Goal: Task Accomplishment & Management: Manage account settings

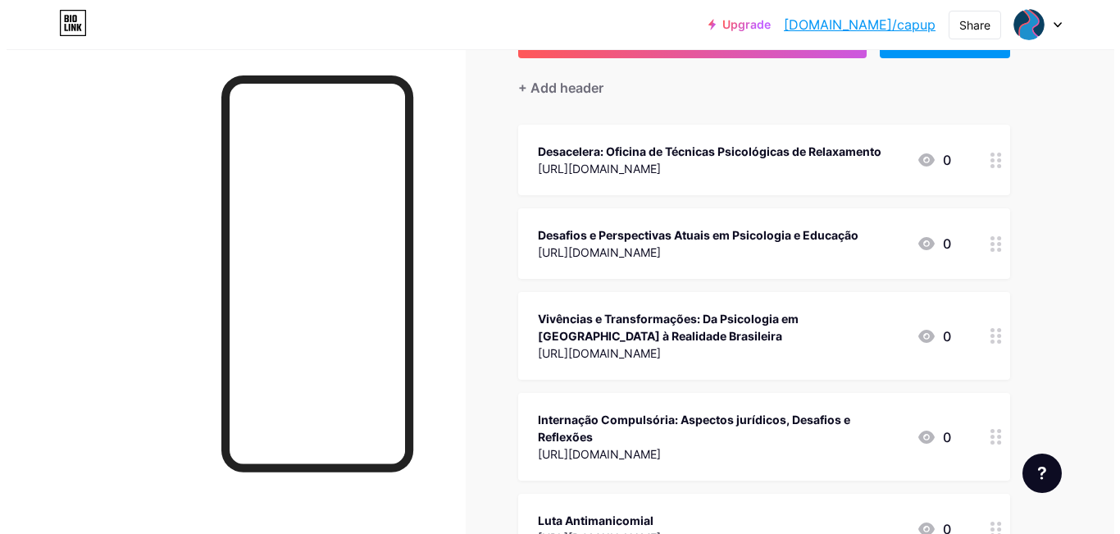
scroll to position [119, 0]
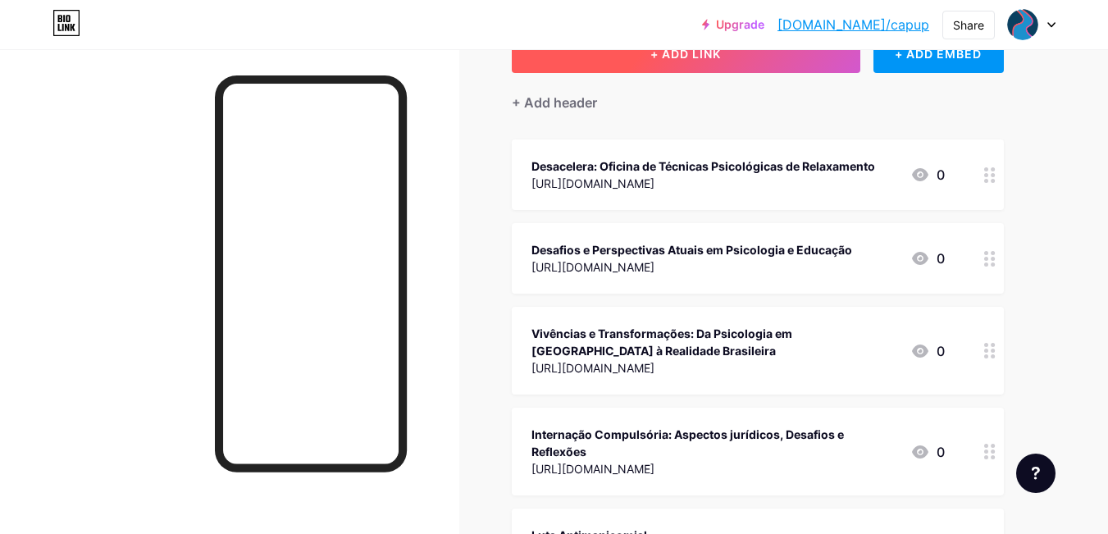
click at [745, 67] on button "+ ADD LINK" at bounding box center [686, 53] width 348 height 39
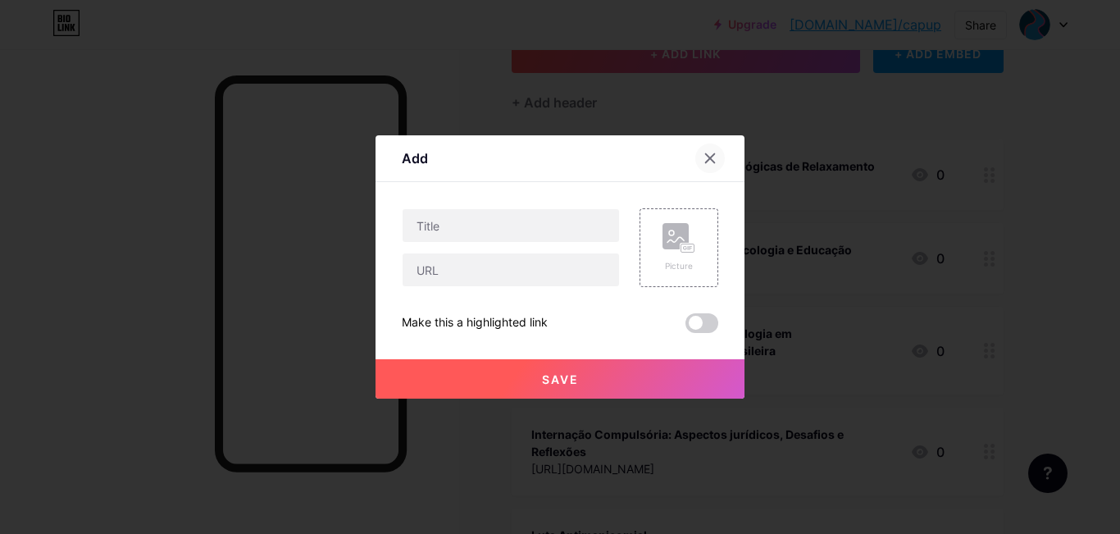
click at [712, 170] on div at bounding box center [710, 158] width 30 height 30
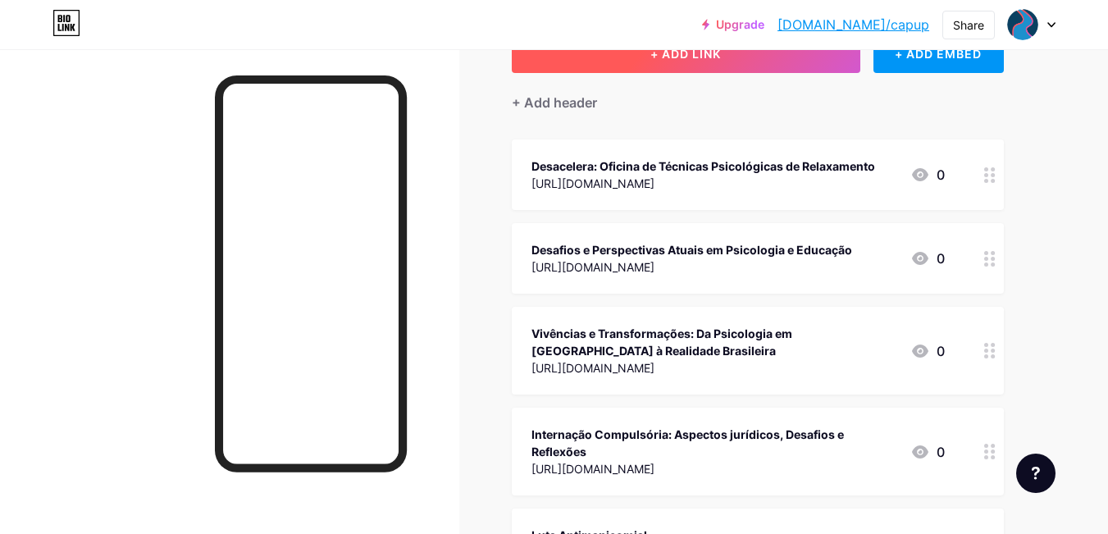
click at [794, 63] on button "+ ADD LINK" at bounding box center [686, 53] width 348 height 39
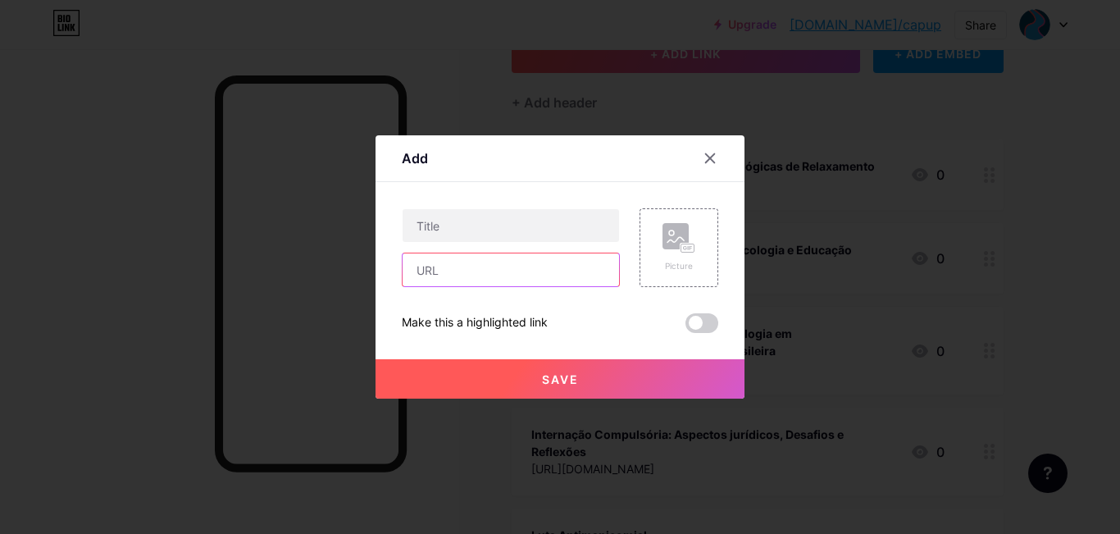
click at [539, 265] on input "text" at bounding box center [511, 269] width 216 height 33
paste input "[URL][DOMAIN_NAME]"
type input "[URL][DOMAIN_NAME]"
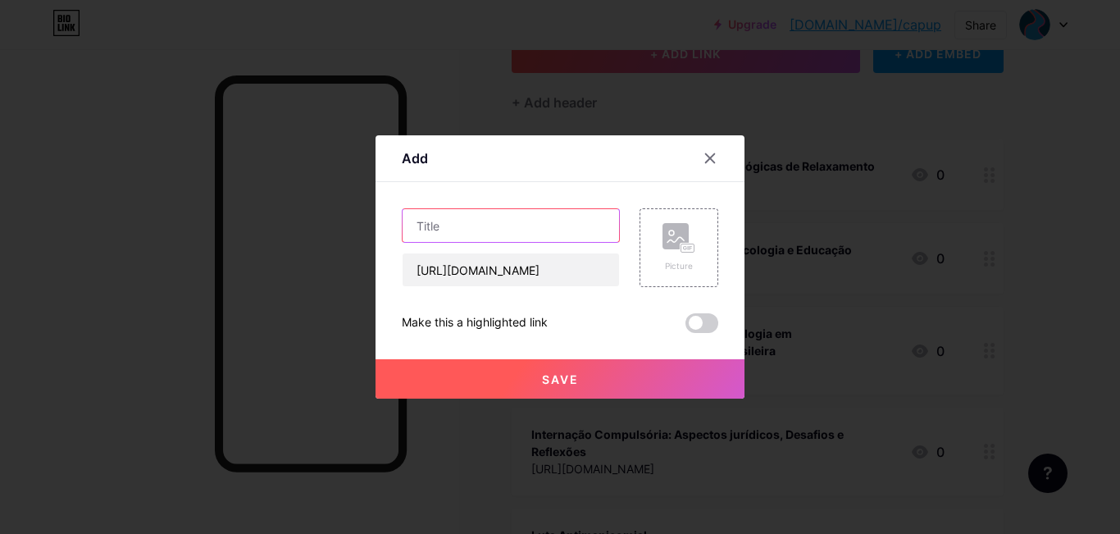
click at [494, 214] on input "text" at bounding box center [511, 225] width 216 height 33
paste input "A Importância da Sensibilização pela Arte na Formação do Psicólogo"
type input "A Importância da Sensibilização pela Arte na Formação do Psicólogo"
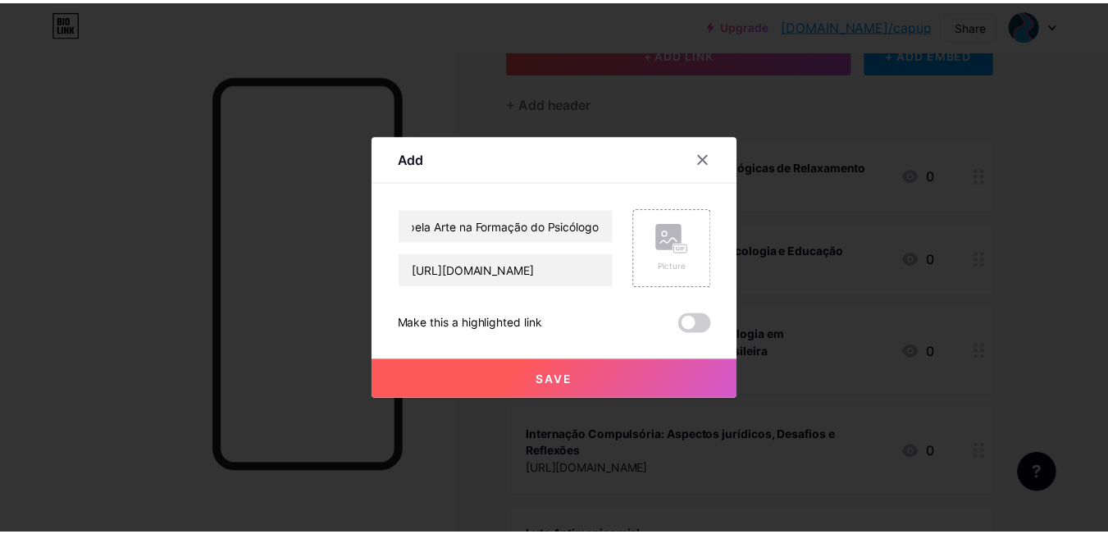
scroll to position [0, 0]
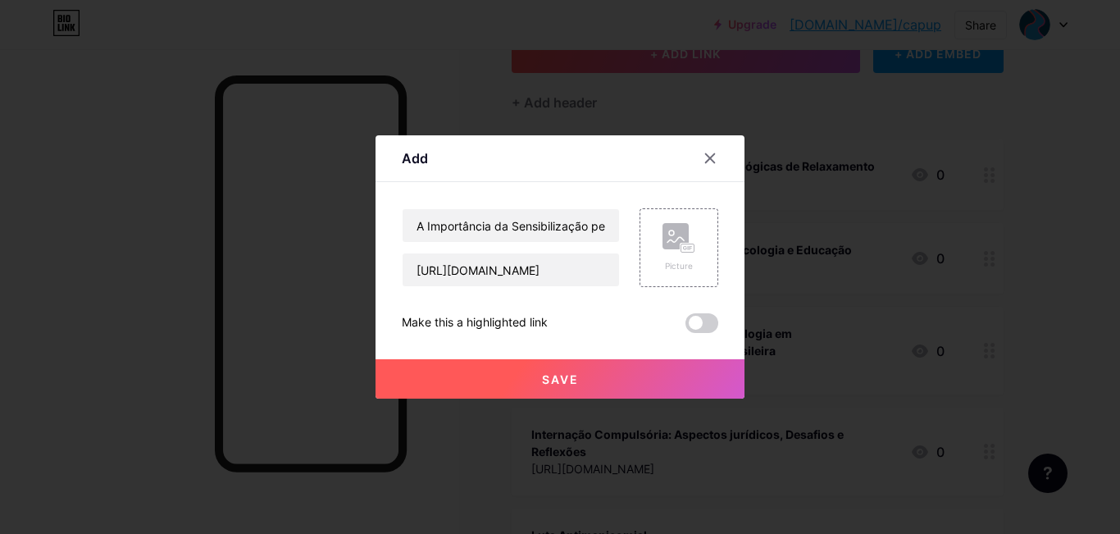
click at [542, 376] on span "Save" at bounding box center [560, 379] width 37 height 14
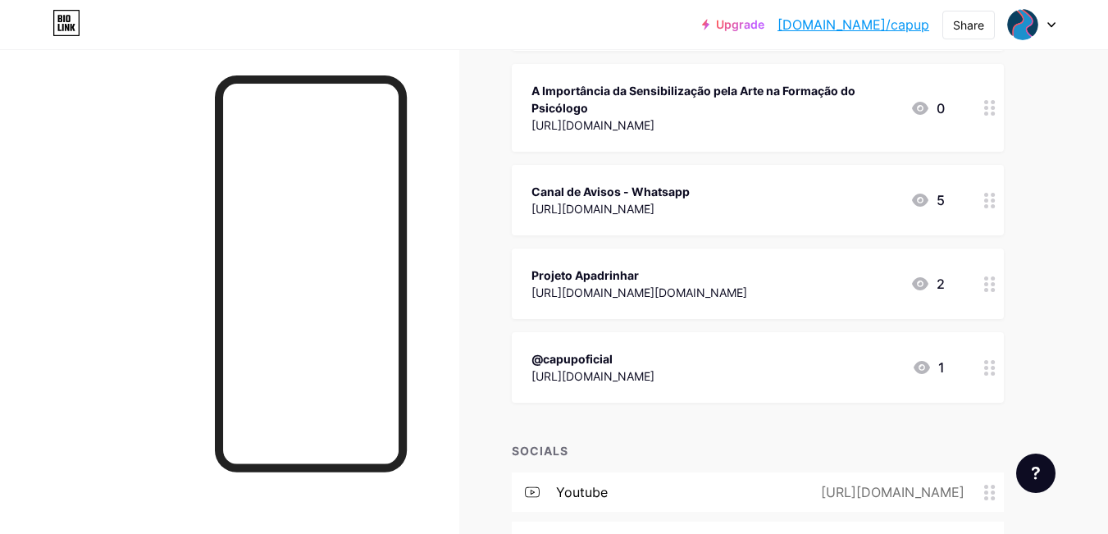
scroll to position [802, 0]
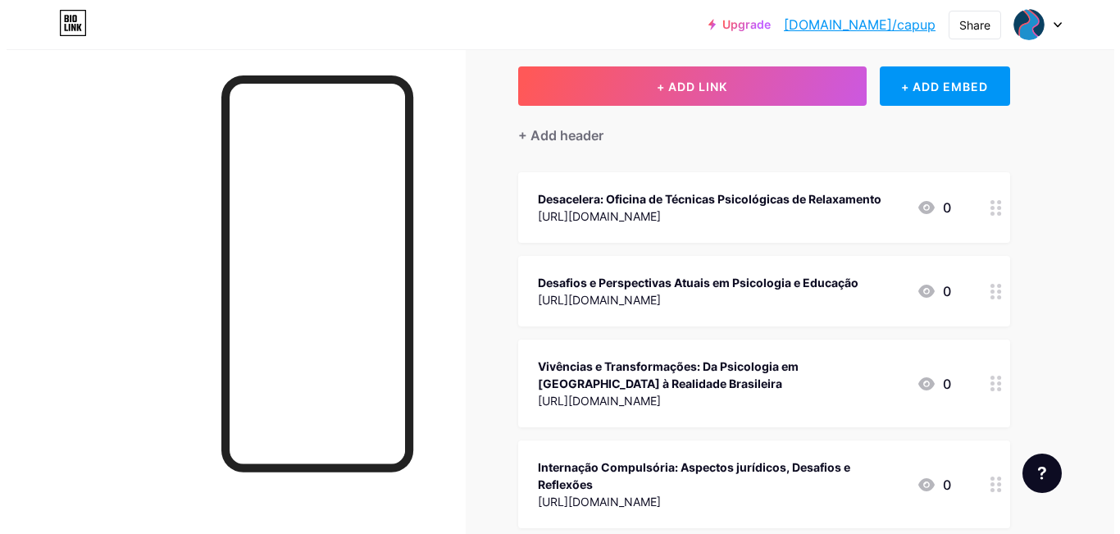
scroll to position [0, 0]
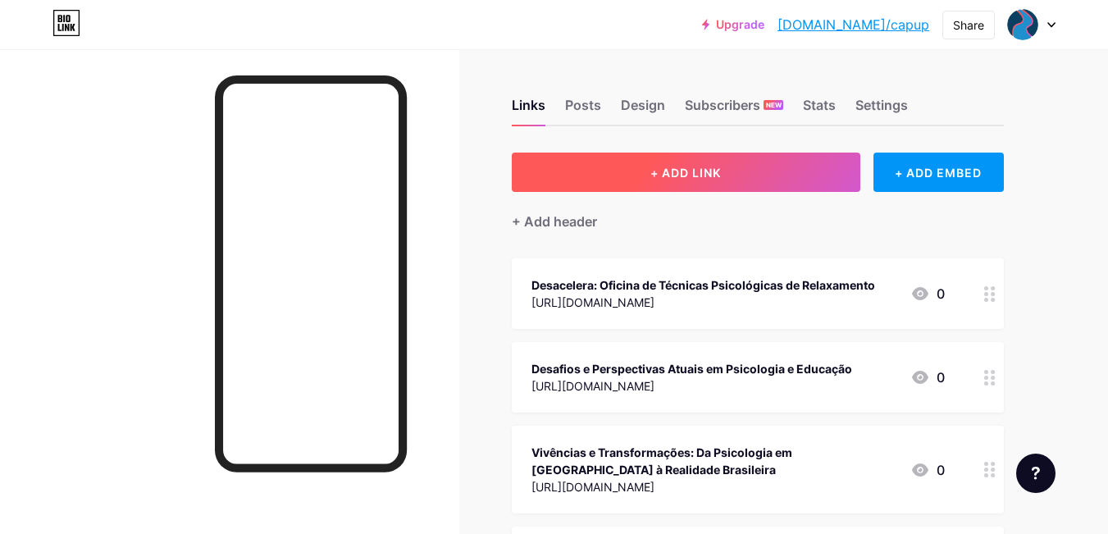
click at [729, 179] on button "+ ADD LINK" at bounding box center [686, 171] width 348 height 39
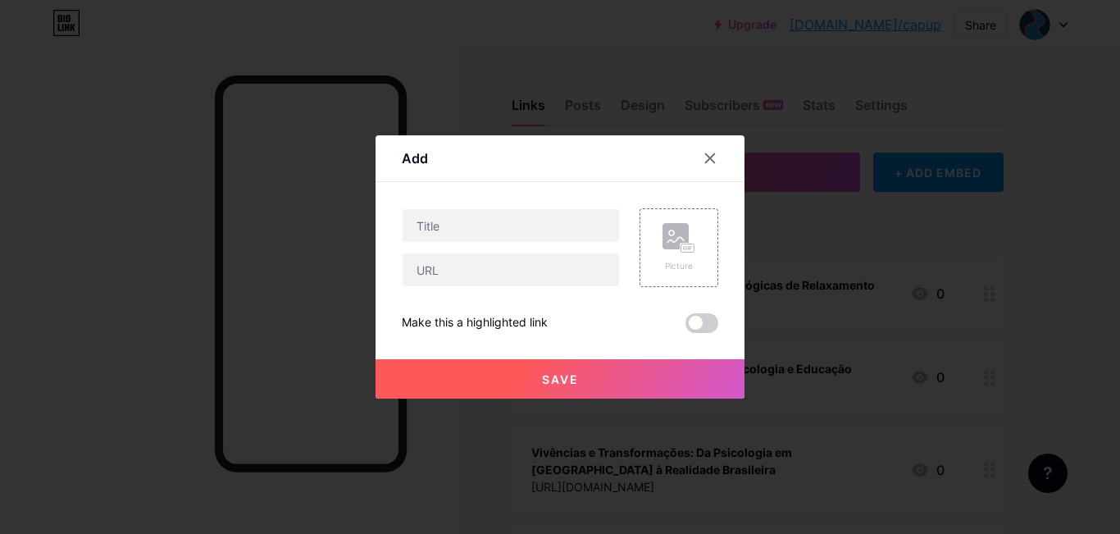
click at [494, 296] on div "Picture Make this a highlighted link Save" at bounding box center [560, 270] width 316 height 125
click at [467, 207] on div "Content YouTube Play YouTube video without leaving your page. ADD Vimeo Play Vi…" at bounding box center [560, 257] width 316 height 151
click at [467, 213] on input "text" at bounding box center [511, 225] width 216 height 33
paste input "Nau do Insensatos"
type input "Nau do Insensatos"
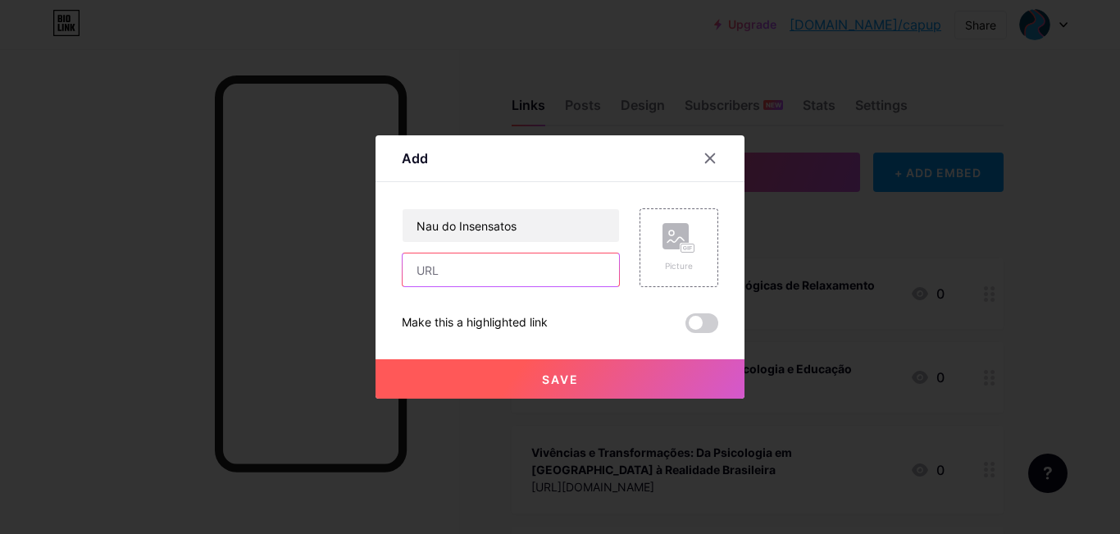
click at [465, 267] on input "text" at bounding box center [511, 269] width 216 height 33
paste input "[URL][DOMAIN_NAME]"
type input "[URL][DOMAIN_NAME]"
click at [594, 389] on button "Save" at bounding box center [560, 378] width 369 height 39
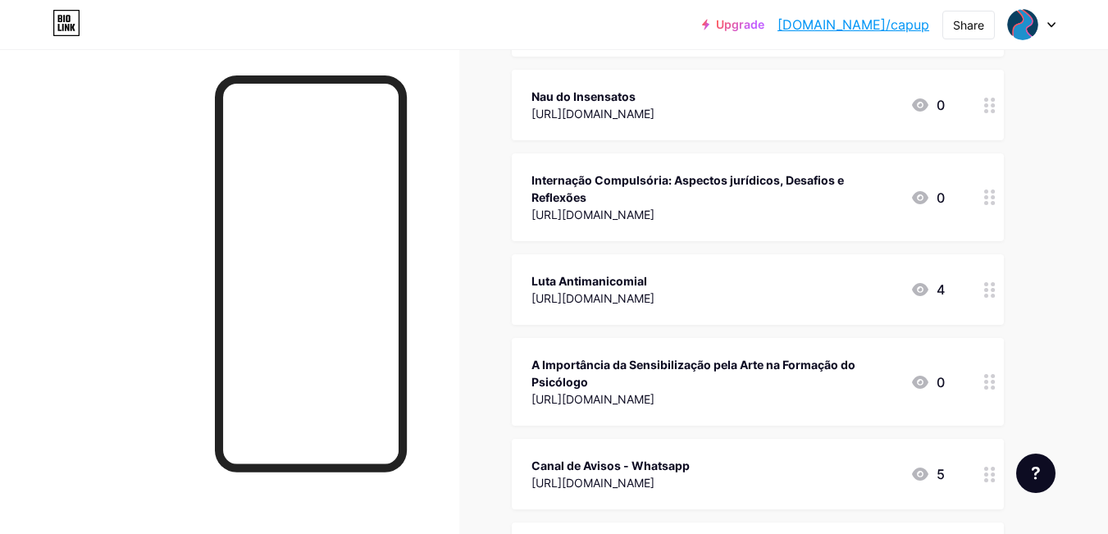
scroll to position [454, 0]
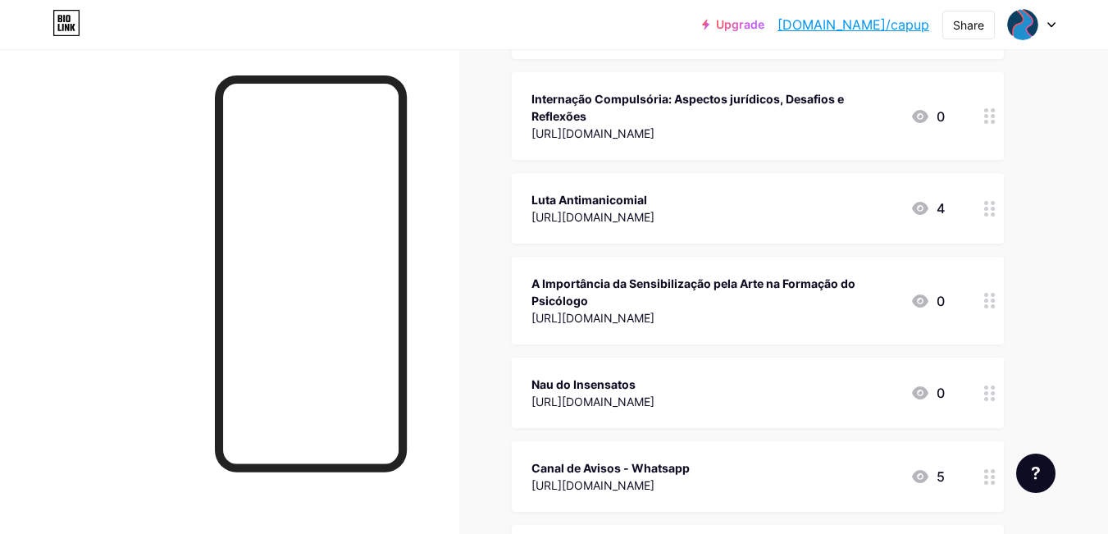
click at [1026, 329] on div "Links Posts Design Subscribers NEW Stats Settings + ADD LINK + ADD EMBED + Add …" at bounding box center [536, 306] width 1072 height 1422
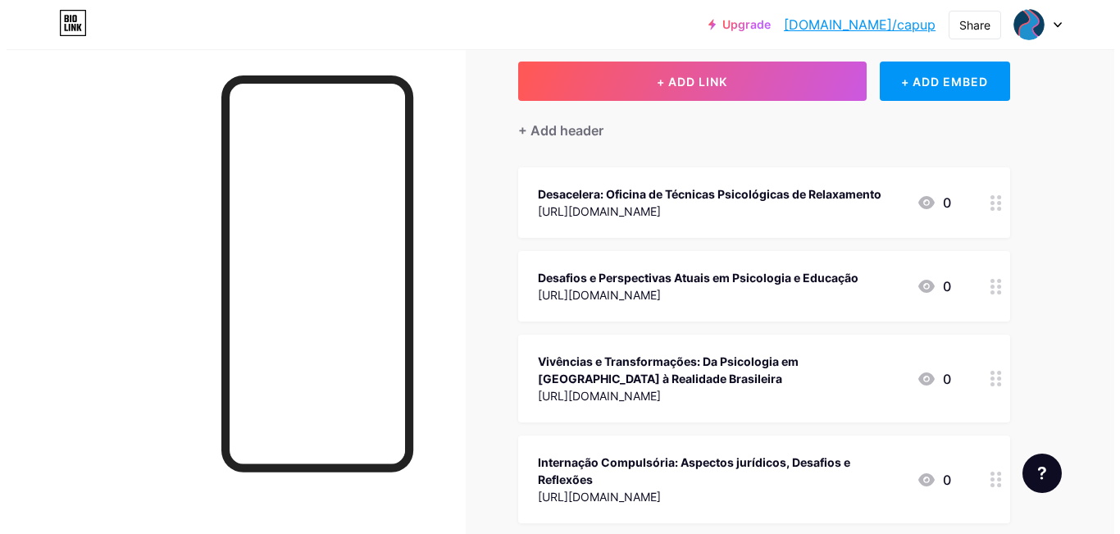
scroll to position [0, 0]
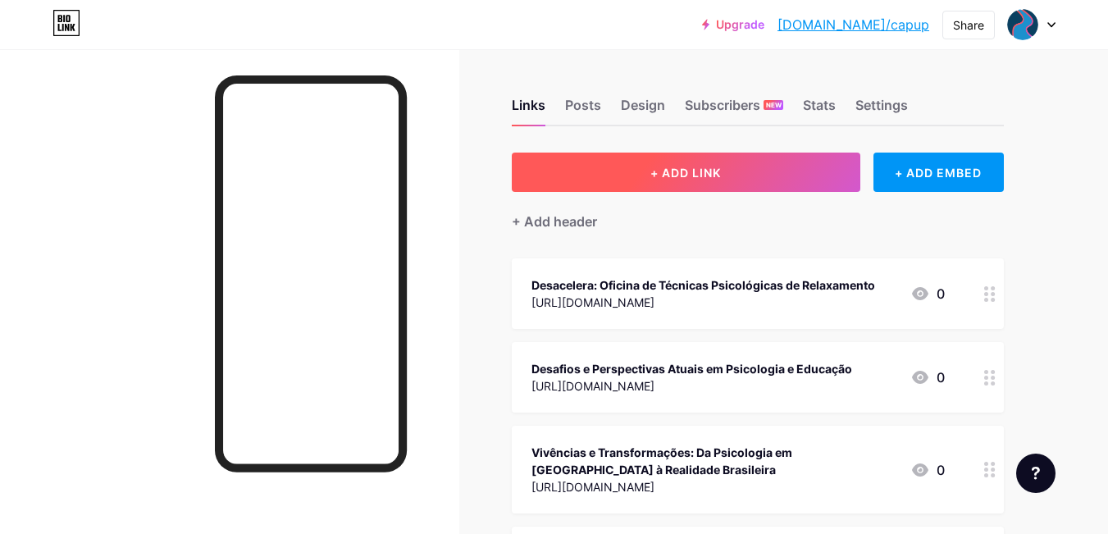
click at [667, 163] on button "+ ADD LINK" at bounding box center [686, 171] width 348 height 39
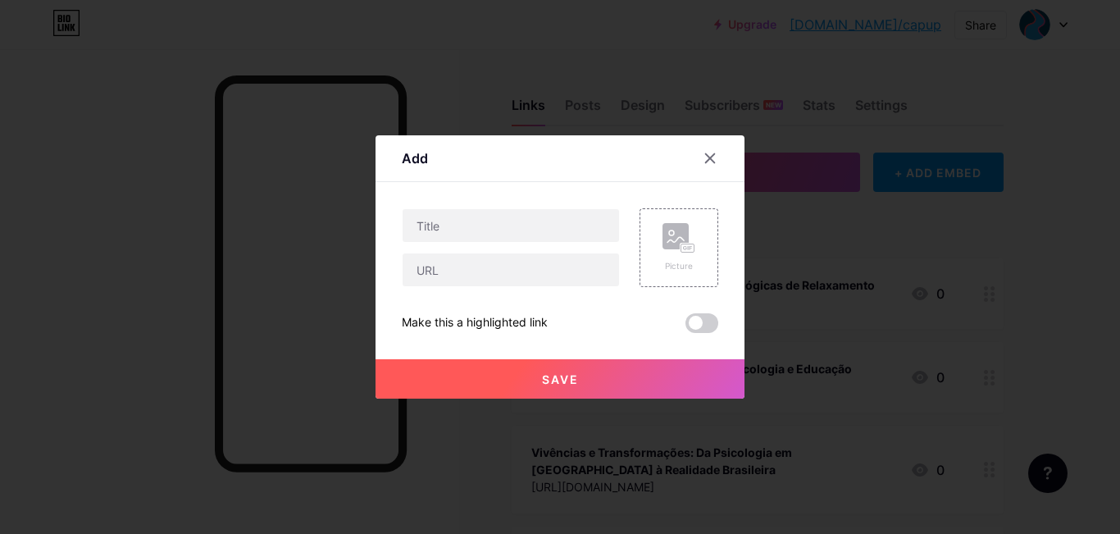
click at [558, 207] on div "Content YouTube Play YouTube video without leaving your page. ADD Vimeo Play Vi…" at bounding box center [560, 257] width 316 height 151
click at [554, 221] on input "text" at bounding box center [511, 225] width 216 height 33
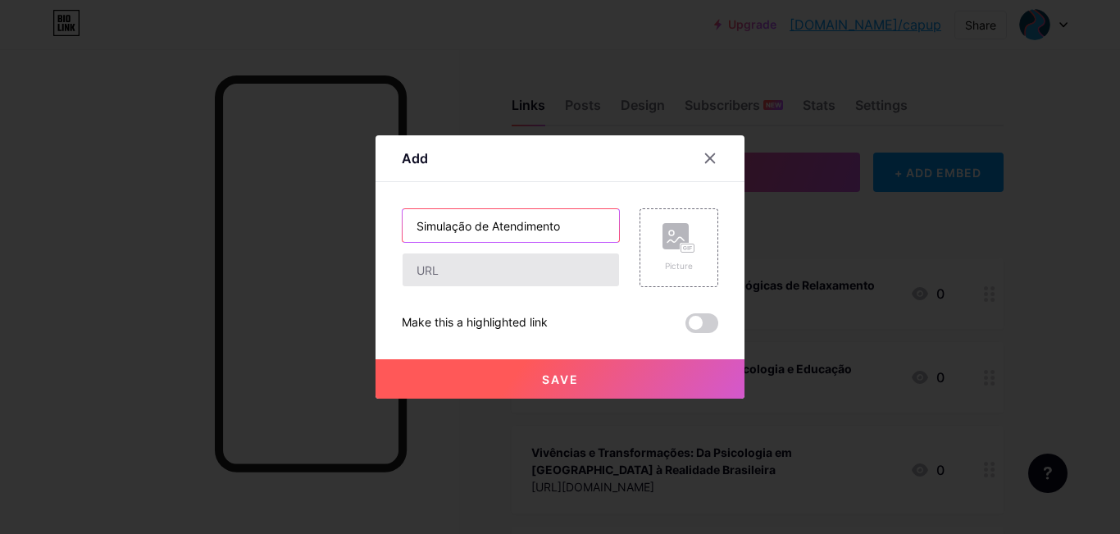
paste input "[URL][DOMAIN_NAME]"
drag, startPoint x: 601, startPoint y: 231, endPoint x: 554, endPoint y: 228, distance: 46.8
click at [554, 228] on input "Simulação de Atendimentohttps://[DOMAIN_NAME][URL]" at bounding box center [511, 225] width 216 height 33
type input "Simulação de Atendimento"
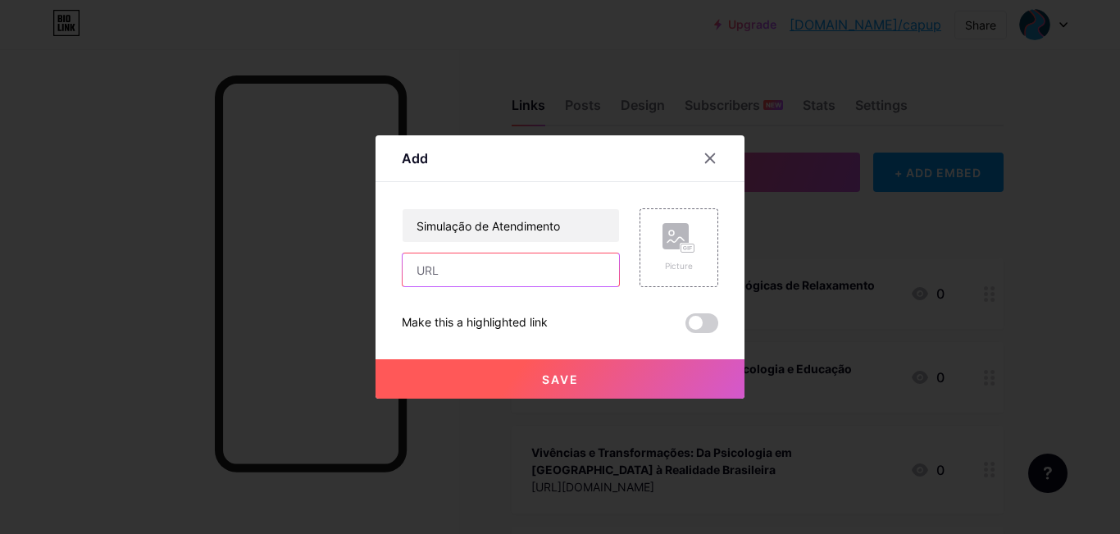
click at [530, 266] on input "text" at bounding box center [511, 269] width 216 height 33
paste input "[URL][DOMAIN_NAME]"
type input "[URL][DOMAIN_NAME]"
click at [557, 374] on span "Save" at bounding box center [560, 379] width 37 height 14
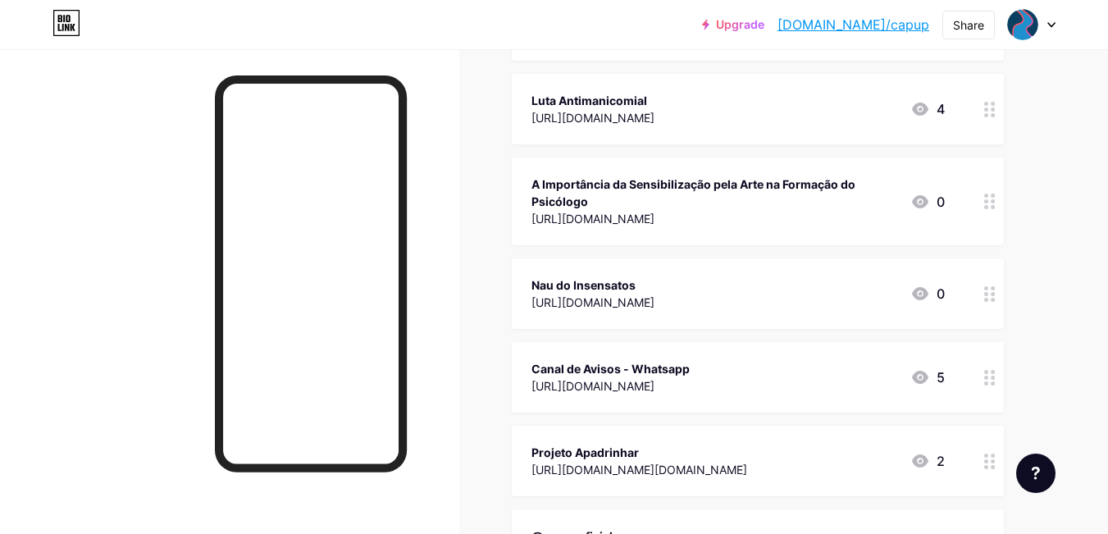
scroll to position [576, 0]
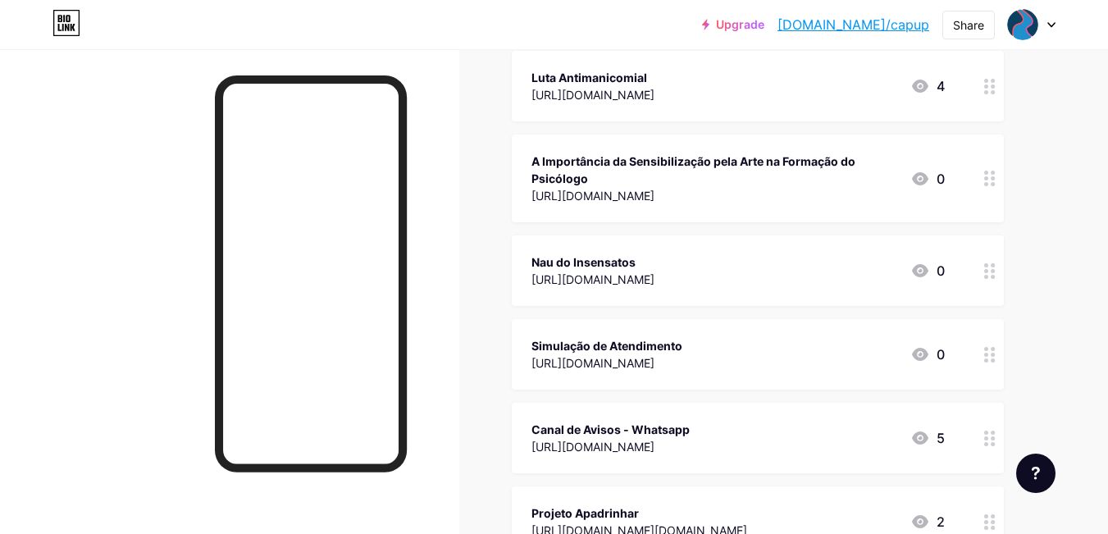
click at [1086, 341] on div "Upgrade [DOMAIN_NAME]/capup [DOMAIN_NAME]/capup Share Switch accounts CAPUP [DO…" at bounding box center [554, 201] width 1108 height 1555
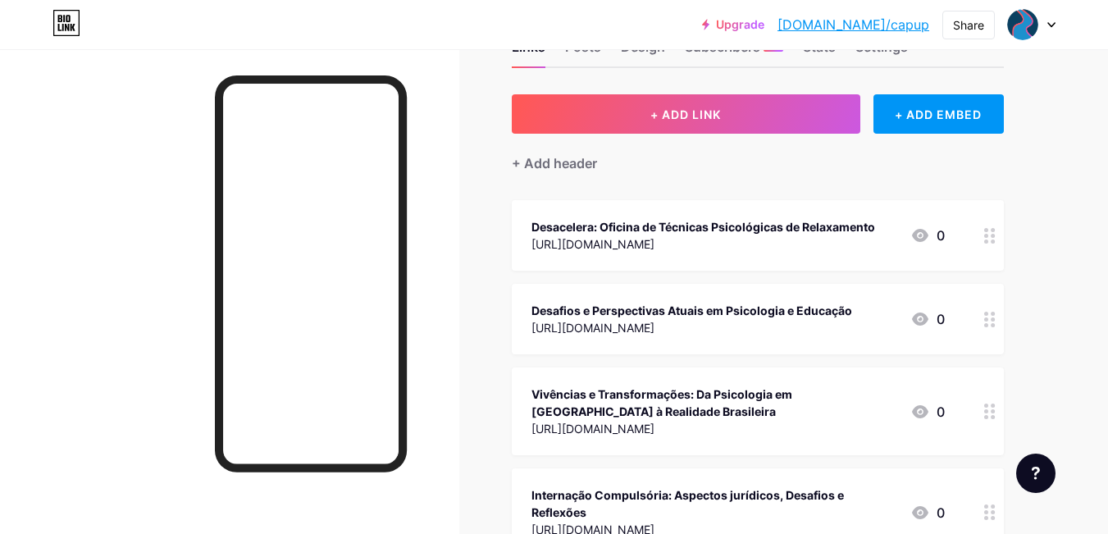
scroll to position [28, 0]
